Goal: Information Seeking & Learning: Learn about a topic

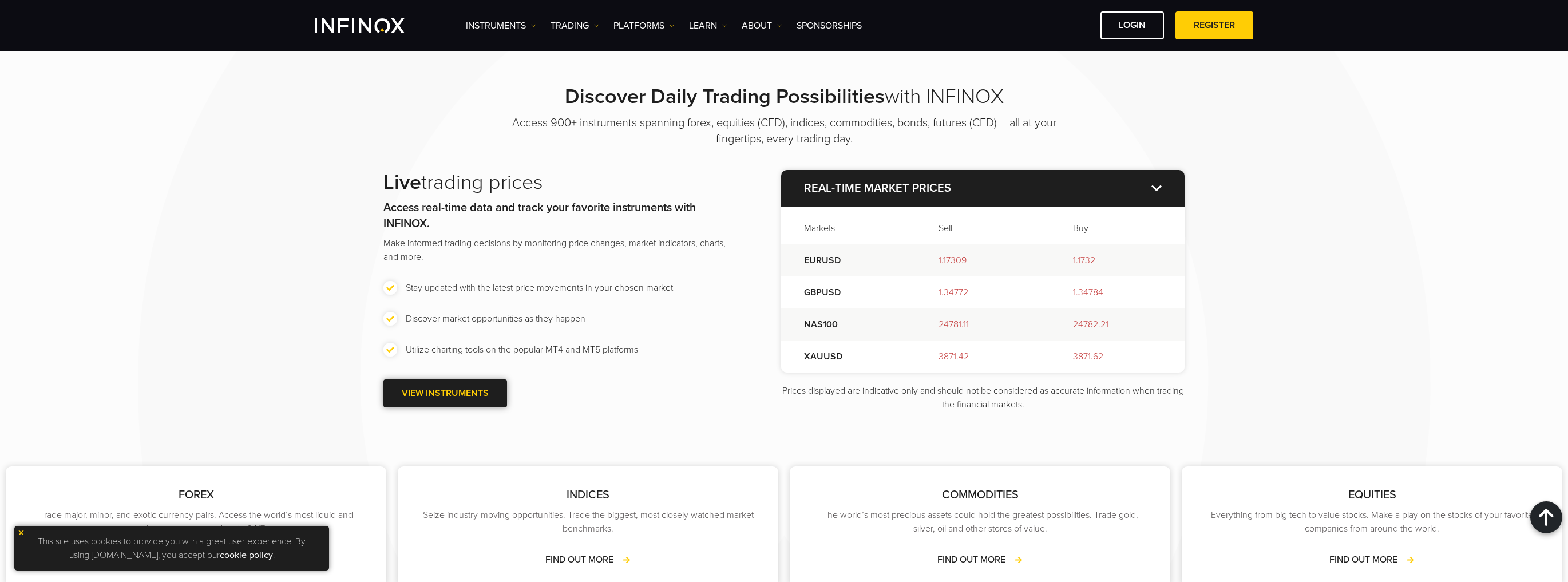
click at [451, 392] on link "VIEW INSTRUMENTS" at bounding box center [445, 394] width 123 height 28
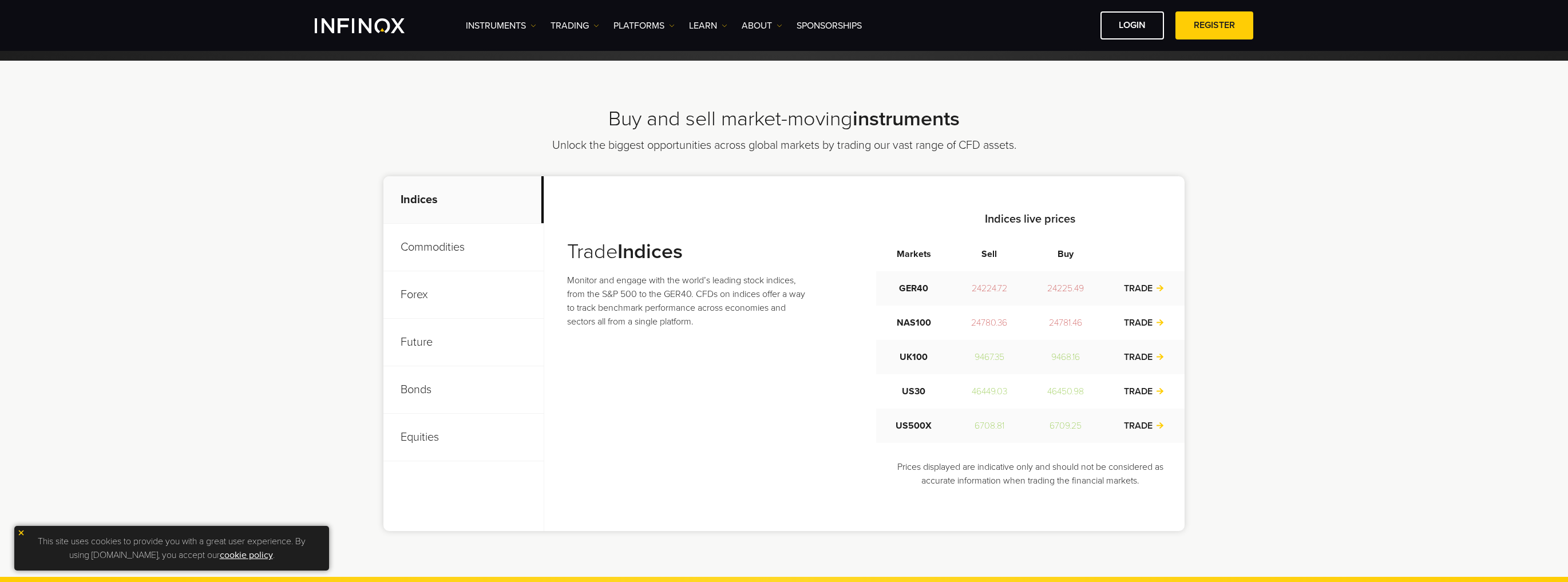
click at [422, 338] on p "Future" at bounding box center [463, 342] width 160 height 48
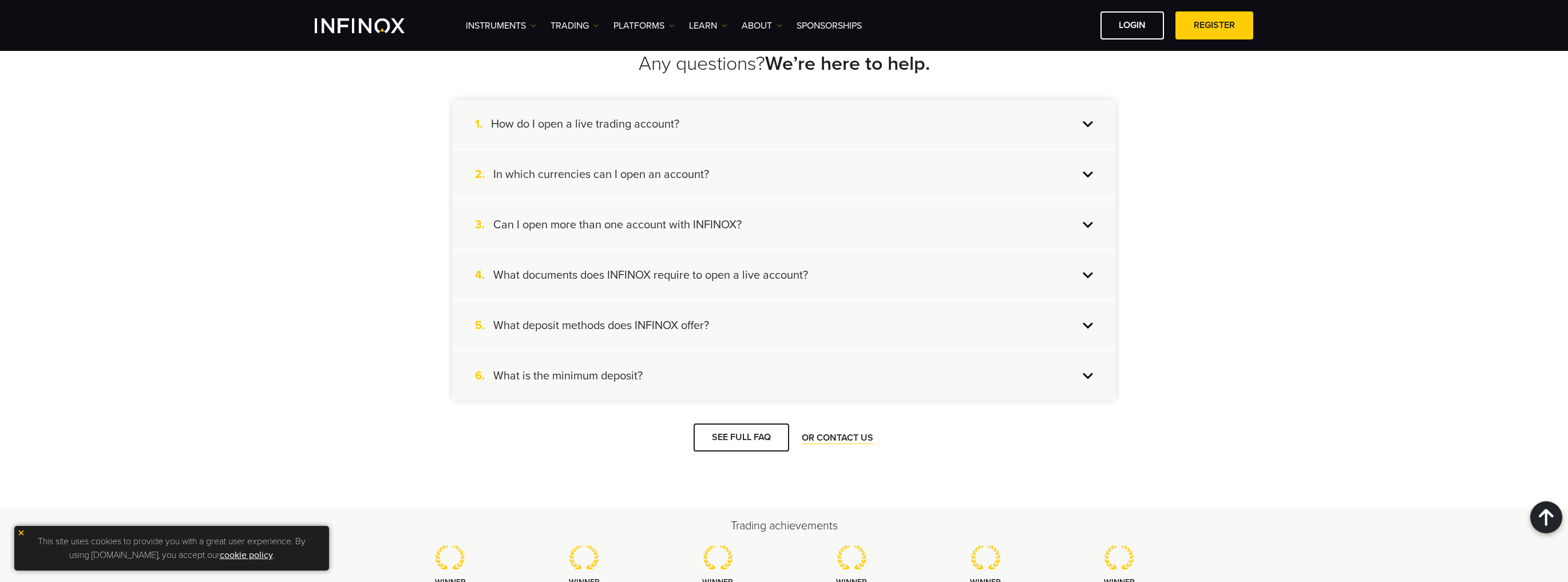
scroll to position [1497, 0]
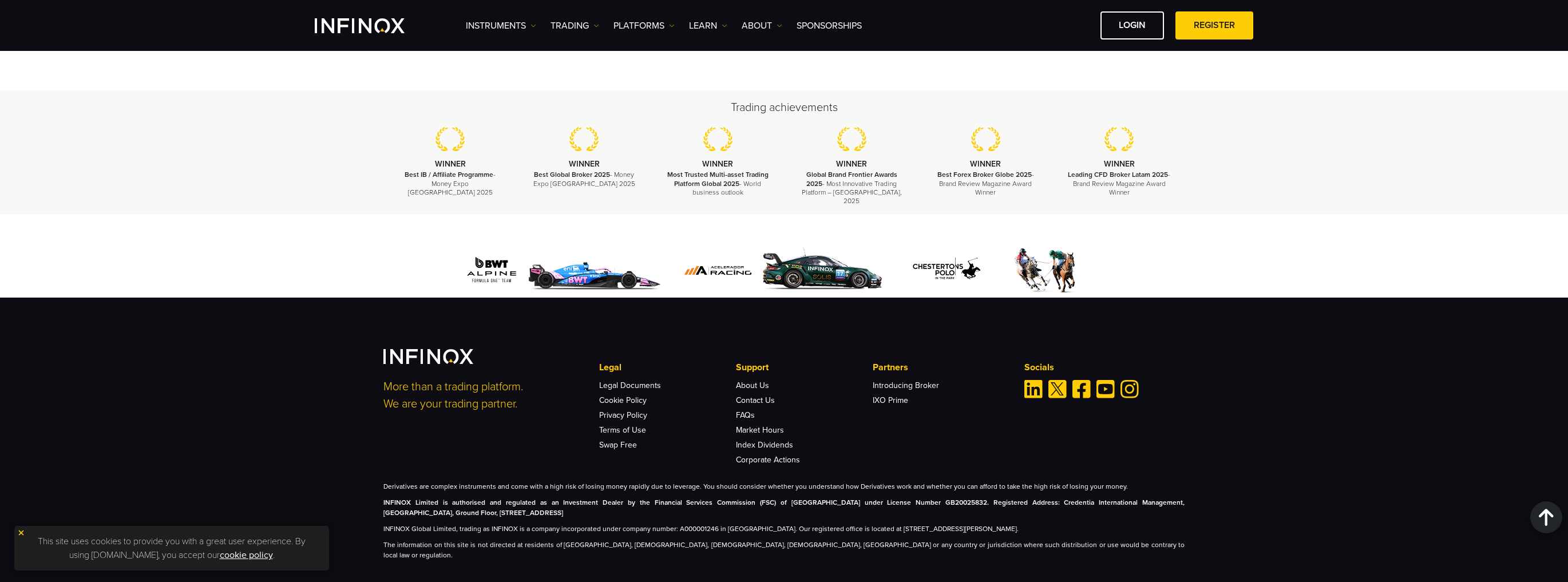
drag, startPoint x: 1202, startPoint y: 385, endPoint x: 1194, endPoint y: 445, distance: 60.5
click at [886, 380] on link "Introducing Broker" at bounding box center [906, 385] width 66 height 10
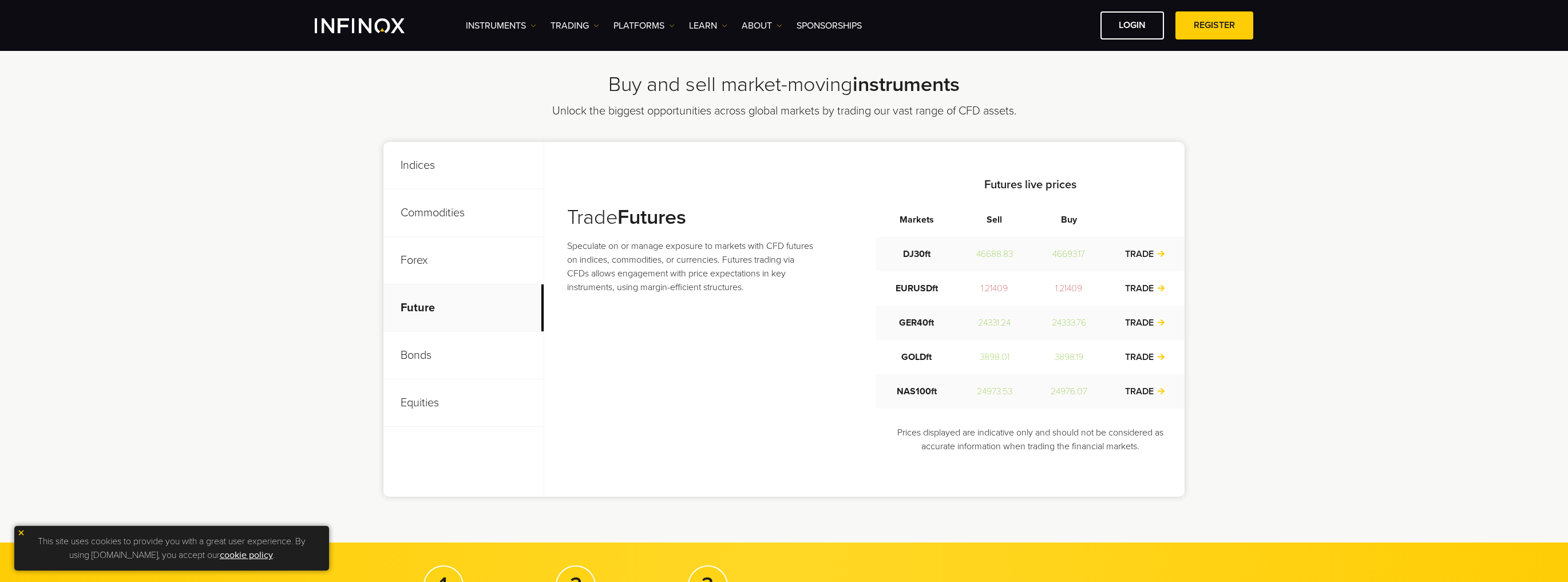
scroll to position [353, 0]
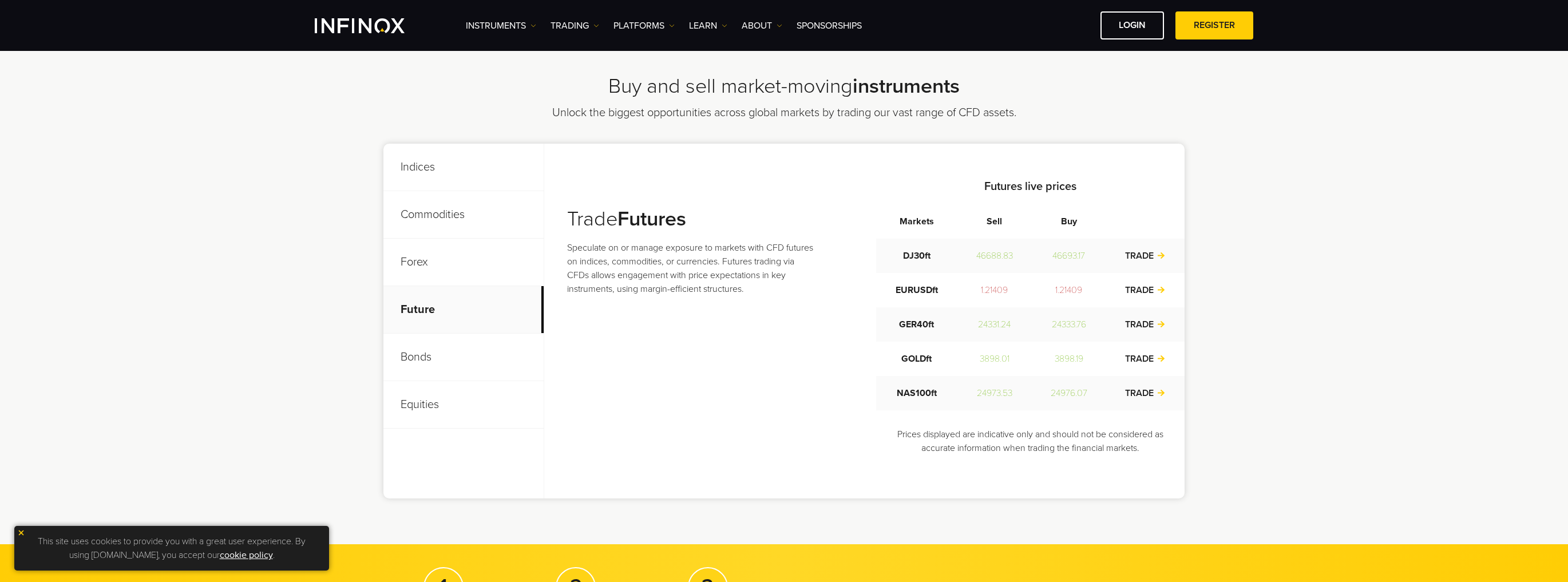
click at [446, 220] on p "Commodities" at bounding box center [463, 215] width 160 height 48
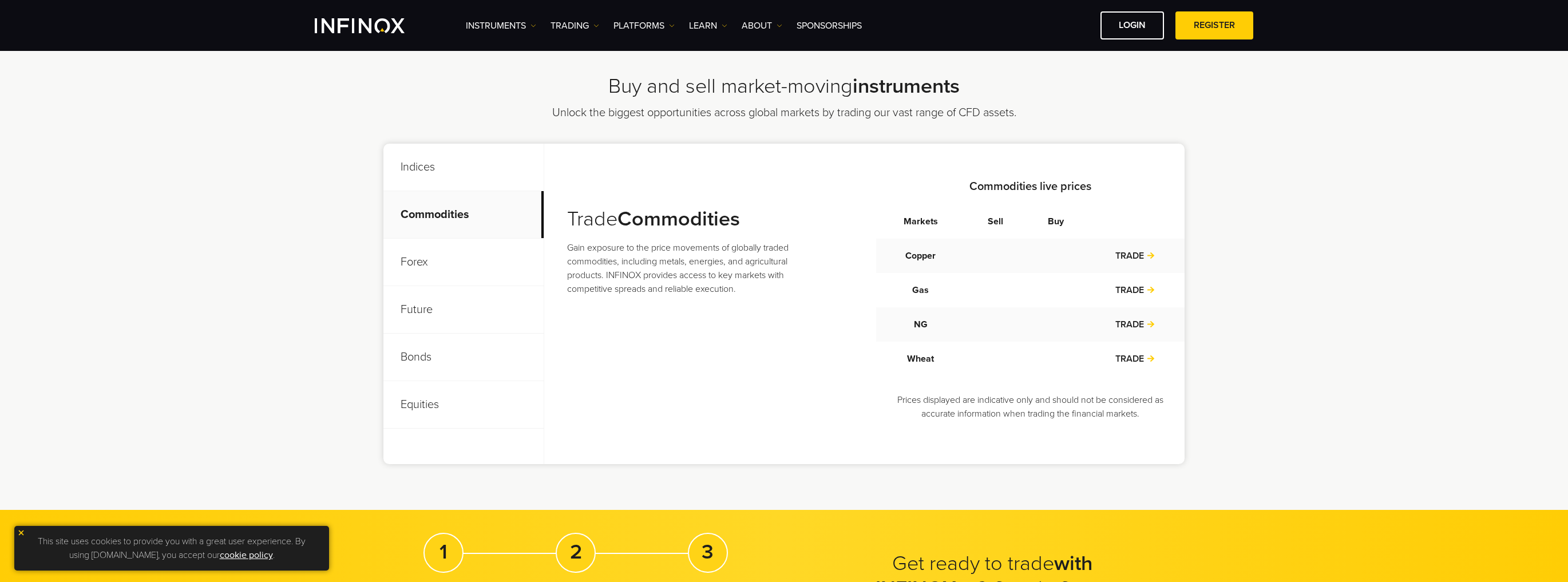
click at [437, 323] on p "Future" at bounding box center [463, 310] width 160 height 48
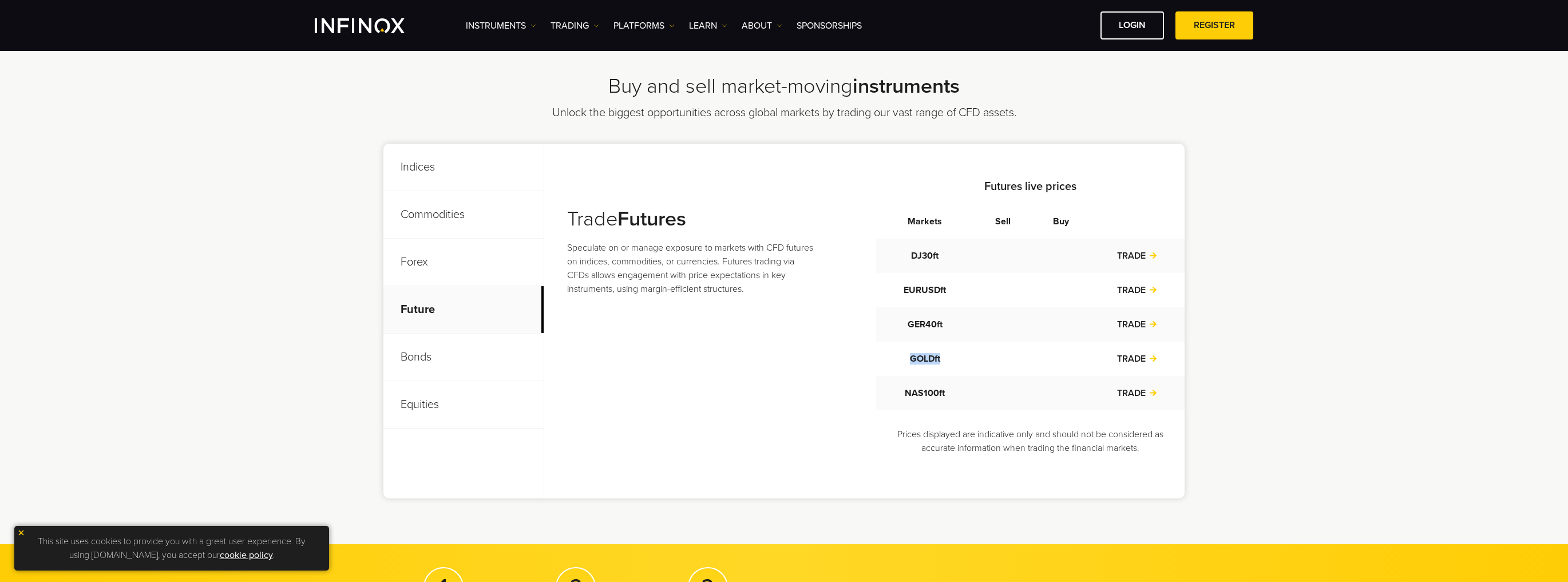
drag, startPoint x: 899, startPoint y: 359, endPoint x: 947, endPoint y: 363, distance: 48.2
click at [947, 363] on td "GOLDft" at bounding box center [925, 359] width 98 height 35
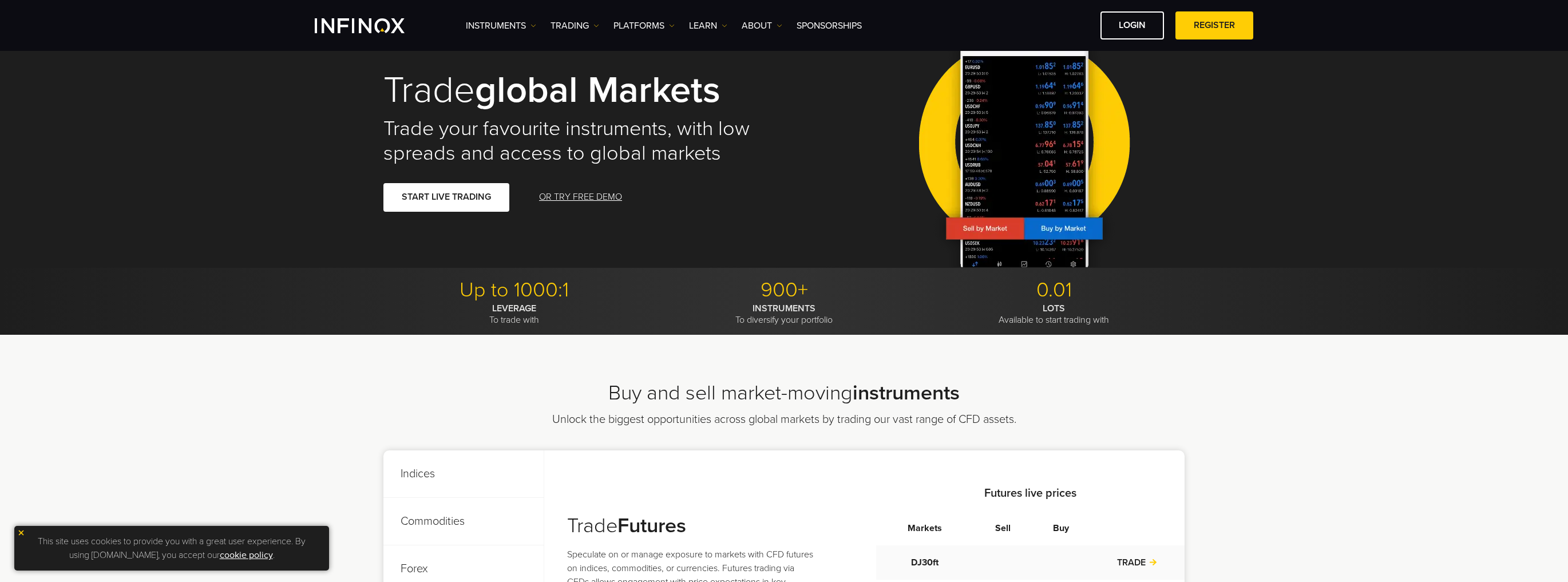
scroll to position [0, 0]
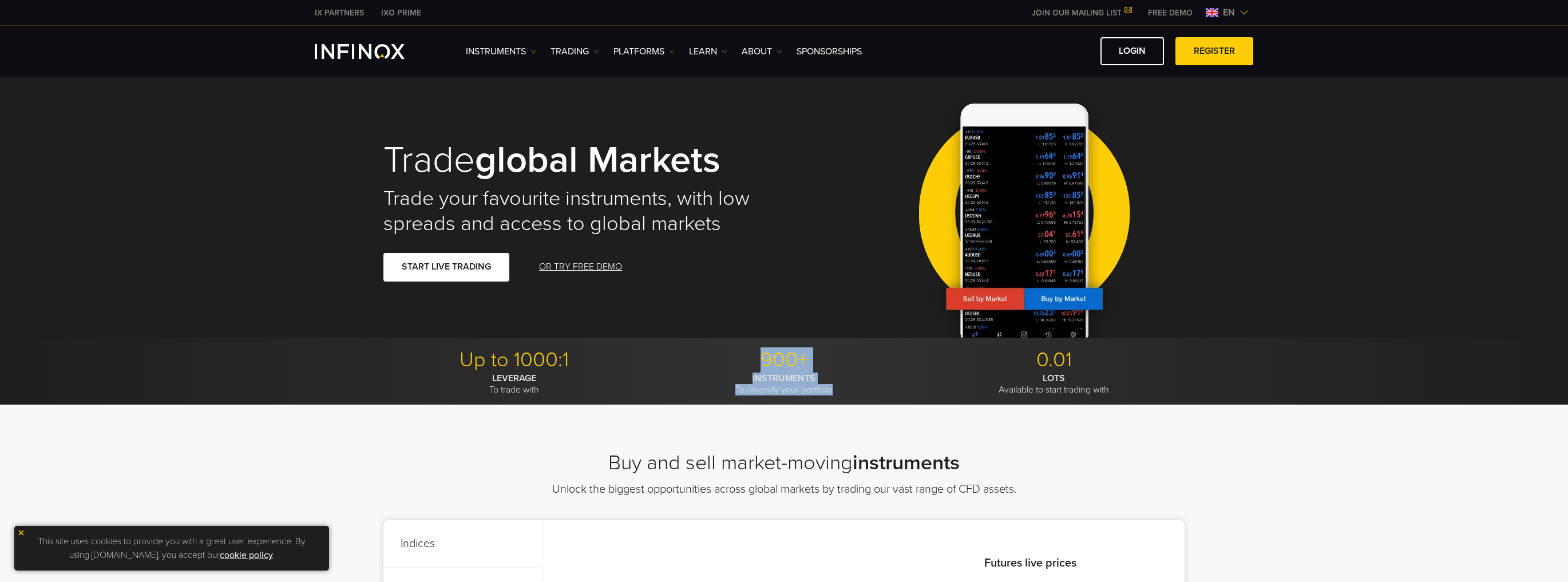
drag, startPoint x: 751, startPoint y: 359, endPoint x: 841, endPoint y: 394, distance: 96.6
click at [841, 394] on li "900+ INSTRUMENTS To diversify your portfolio" at bounding box center [784, 371] width 262 height 48
click at [841, 394] on p "INSTRUMENTS To diversify your portfolio" at bounding box center [784, 384] width 262 height 23
